Goal: Navigation & Orientation: Find specific page/section

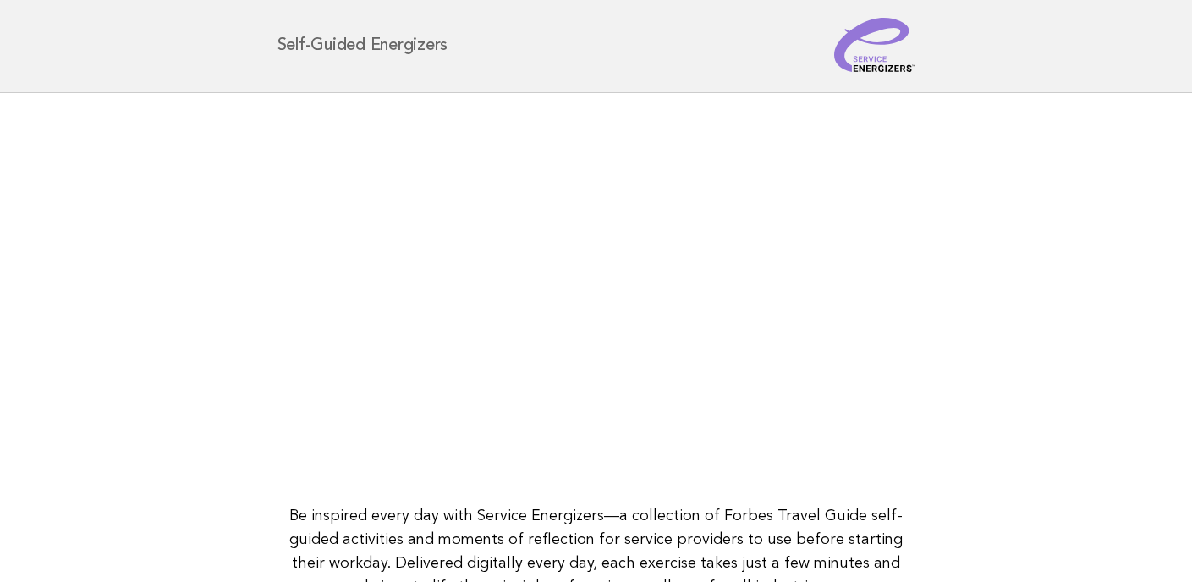
scroll to position [4, 0]
click at [1019, 277] on main "Be inspired every day with Service Energizers—a collection of Forbes Travel Gui…" at bounding box center [596, 388] width 1192 height 594
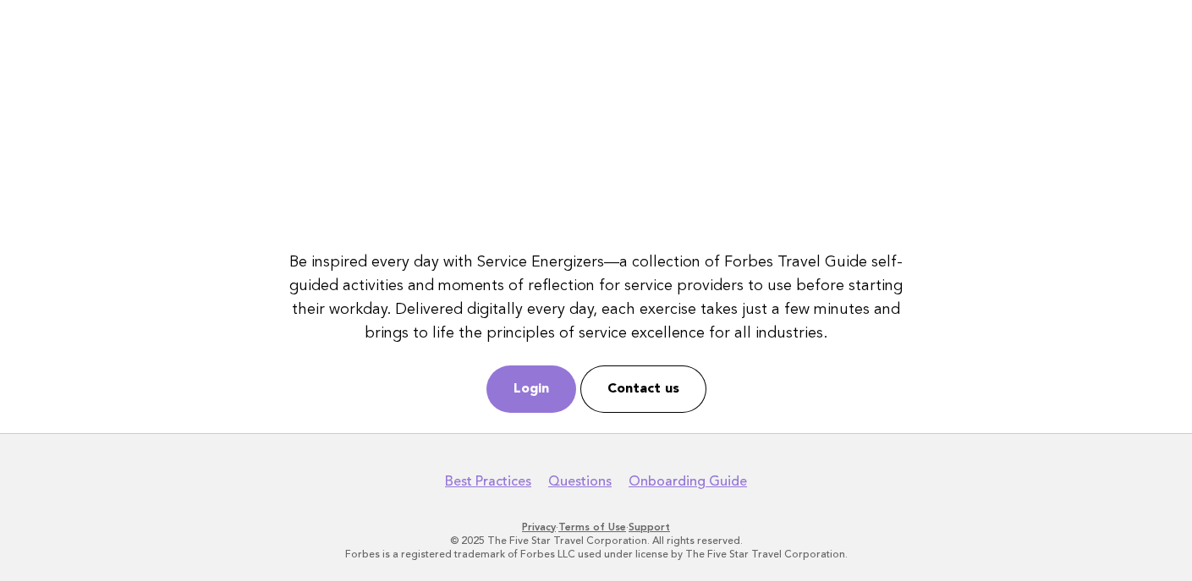
scroll to position [0, 0]
click at [522, 376] on link "Login" at bounding box center [531, 388] width 90 height 47
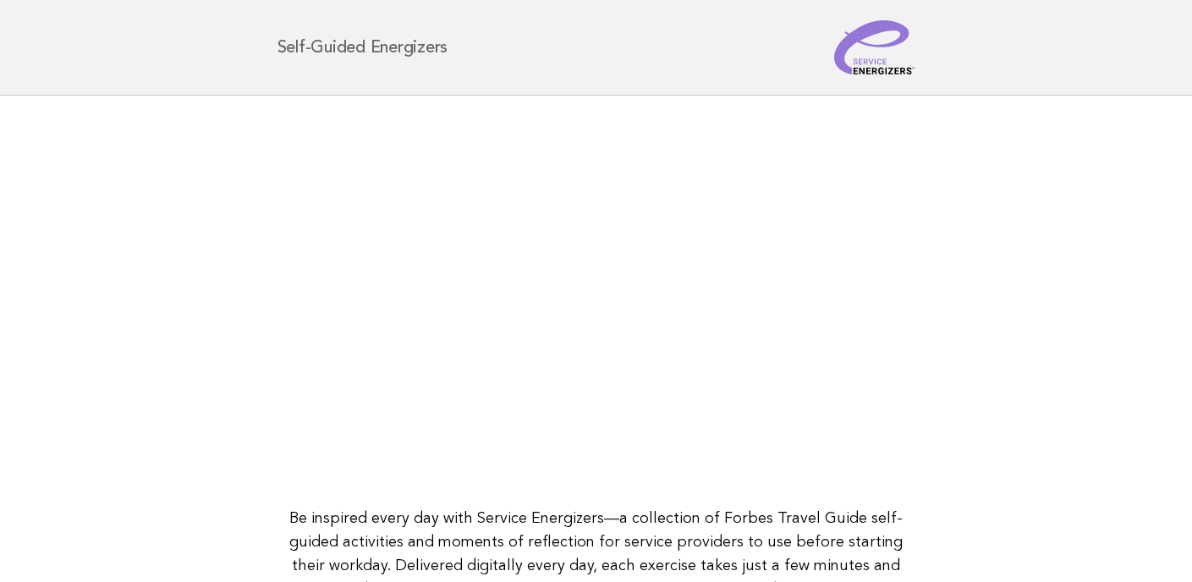
scroll to position [256, 0]
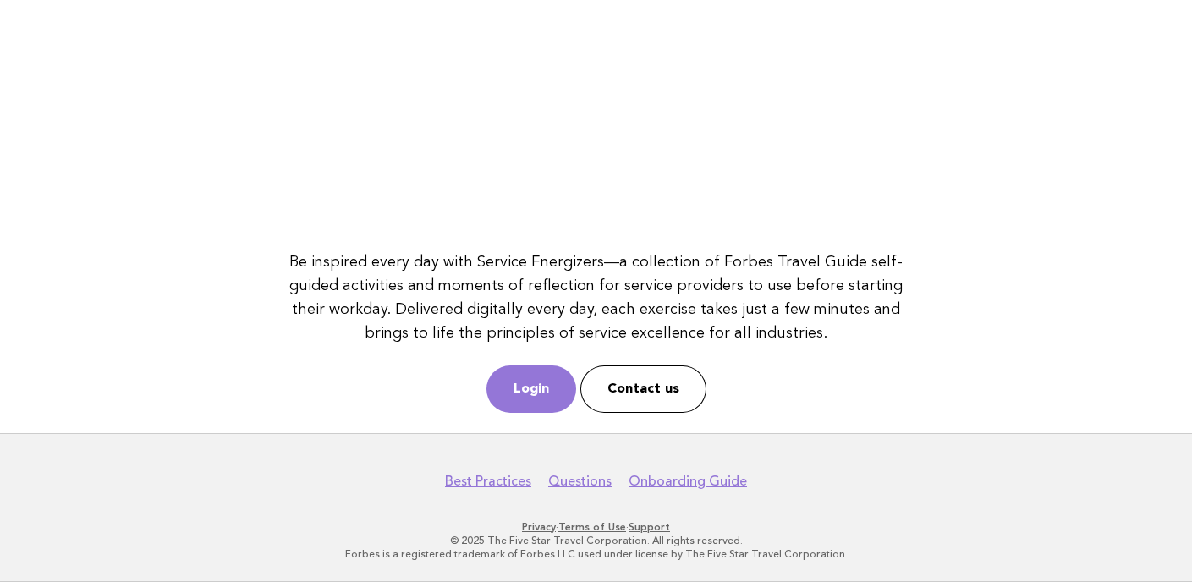
click at [172, 482] on nav "Best Practices Questions Onboarding Guide" at bounding box center [596, 472] width 1192 height 36
click at [189, 474] on nav "Best Practices Questions Onboarding Guide" at bounding box center [596, 472] width 1192 height 36
click at [1008, 77] on main "Be inspired every day with Service Energizers—a collection of Forbes Travel Gui…" at bounding box center [596, 136] width 1192 height 594
